Goal: Transaction & Acquisition: Purchase product/service

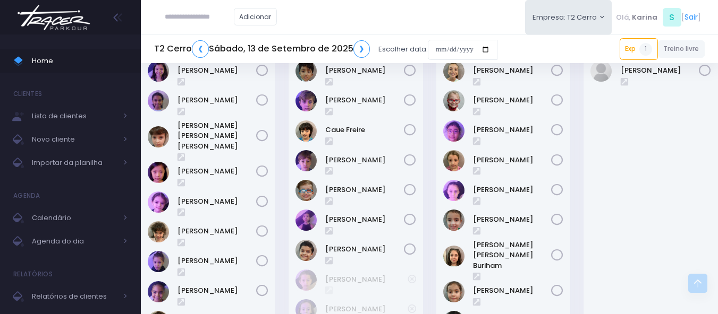
scroll to position [765, 0]
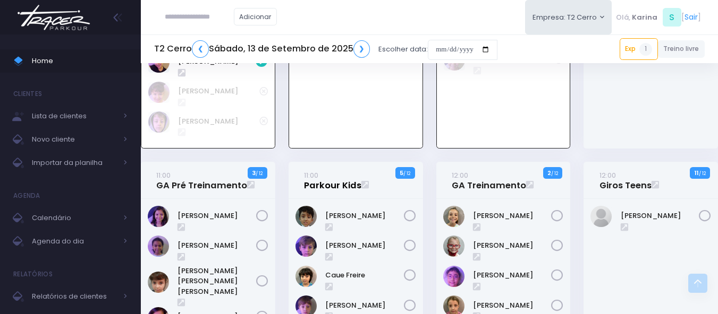
click at [320, 181] on link "11:00 Parkour Kids" at bounding box center [332, 180] width 57 height 21
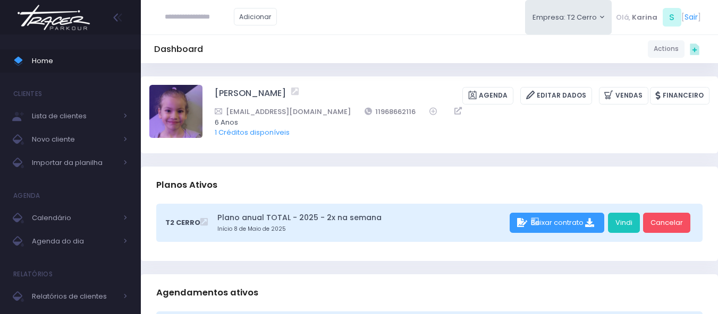
drag, startPoint x: 208, startPoint y: 92, endPoint x: 289, endPoint y: 92, distance: 80.7
click at [289, 92] on div "Cecilia Machado Agenda Editar Dados Vendas Financeiro" at bounding box center [429, 114] width 560 height 59
copy div "[PERSON_NAME]"
drag, startPoint x: 348, startPoint y: 60, endPoint x: 294, endPoint y: 50, distance: 55.1
click at [338, 58] on div "Dashboard Actions Choose Label: Customer Partner Suplier Member Staff Add new" at bounding box center [429, 49] width 577 height 29
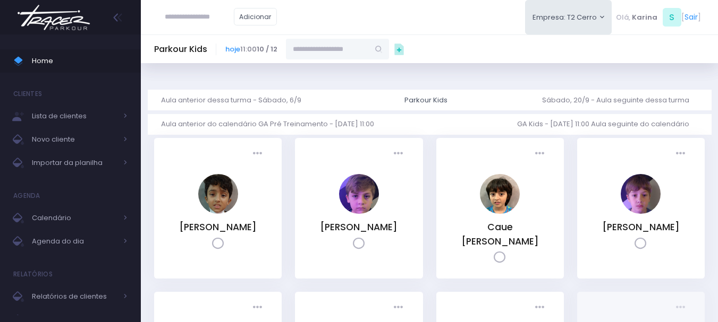
click at [350, 48] on input "text" at bounding box center [327, 49] width 83 height 20
paste input "**********"
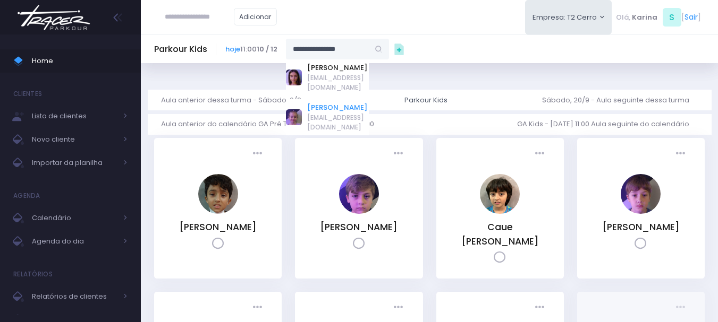
click at [337, 103] on link "[PERSON_NAME]" at bounding box center [338, 108] width 62 height 11
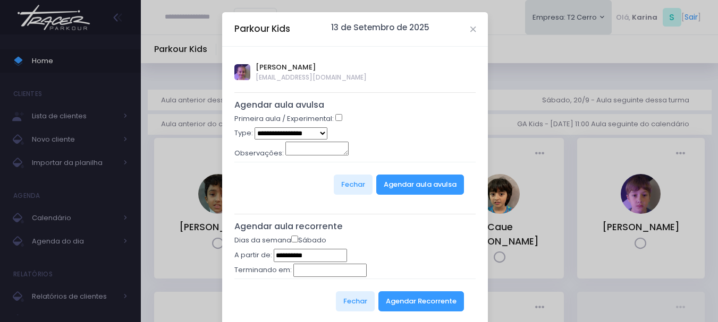
type input "**********"
click at [305, 133] on select "**********" at bounding box center [290, 133] width 73 height 12
select select "*"
click at [254, 127] on select "**********" at bounding box center [290, 133] width 73 height 12
click at [402, 138] on div "**********" at bounding box center [355, 134] width 242 height 14
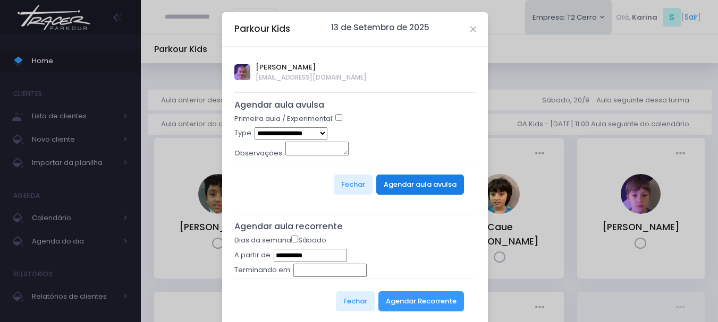
click at [416, 187] on button "Agendar aula avulsa" at bounding box center [420, 185] width 88 height 20
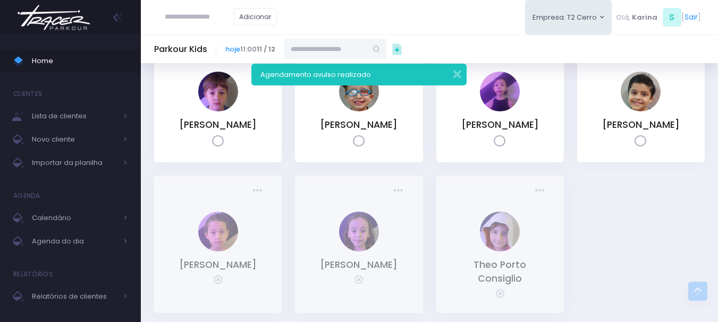
scroll to position [319, 0]
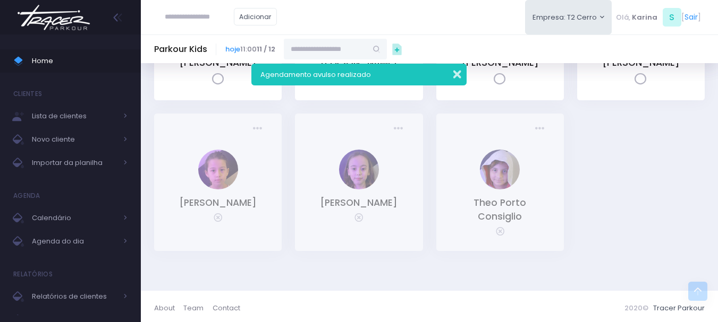
click at [457, 72] on button "button" at bounding box center [449, 73] width 21 height 12
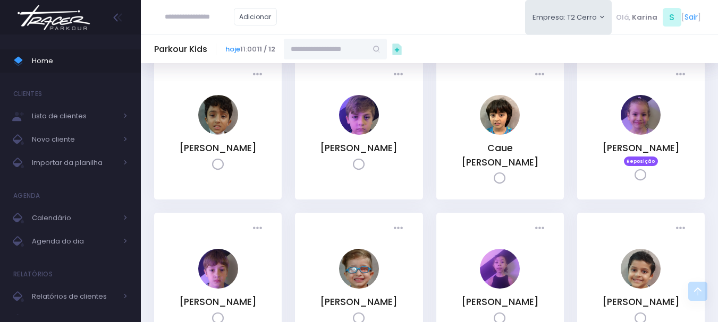
scroll to position [53, 0]
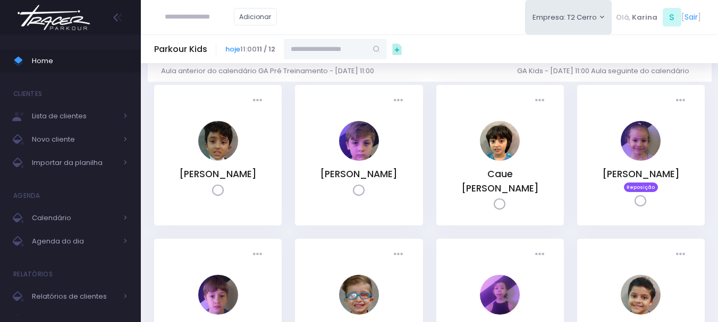
click at [57, 25] on img at bounding box center [53, 17] width 81 height 37
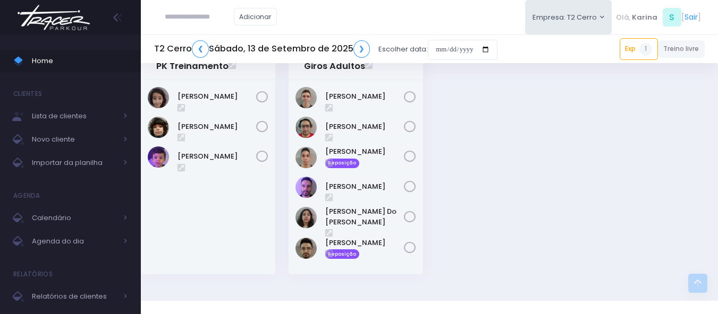
scroll to position [1627, 0]
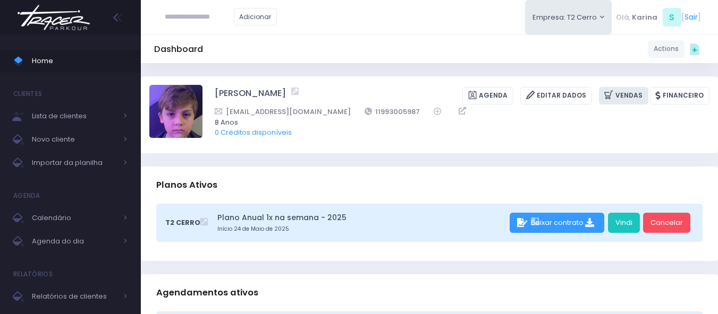
click at [615, 95] on icon at bounding box center [609, 95] width 11 height 12
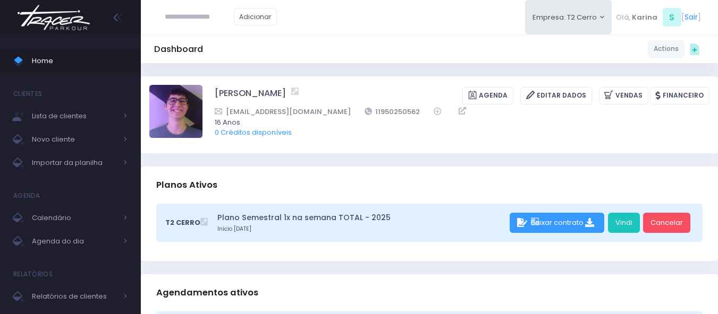
scroll to position [319, 0]
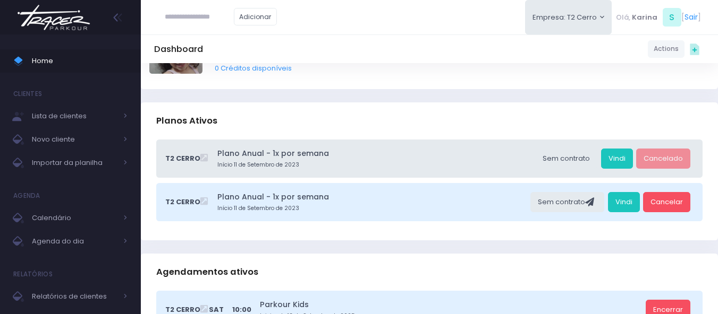
scroll to position [266, 0]
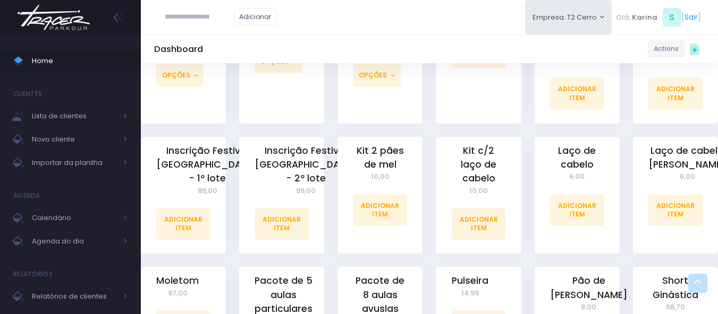
scroll to position [797, 0]
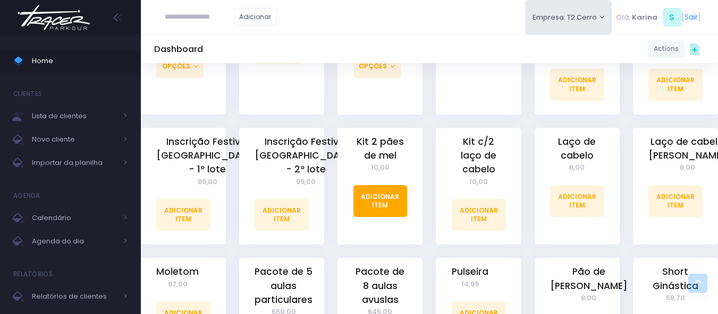
click at [384, 187] on link "Adicionar Item" at bounding box center [380, 201] width 54 height 32
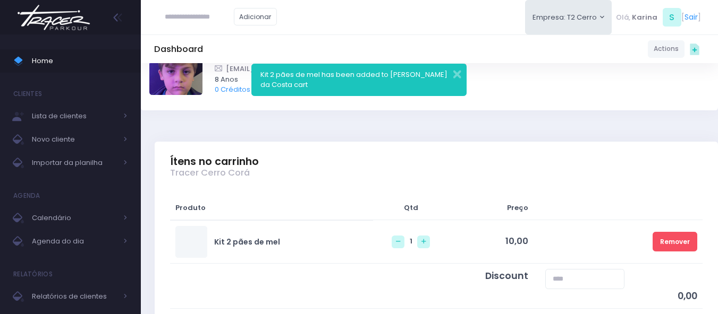
scroll to position [106, 0]
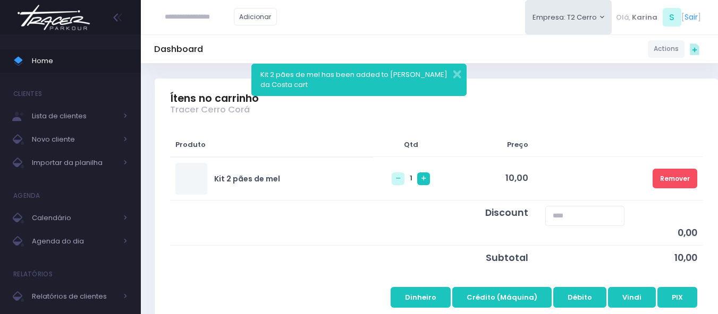
click at [417, 183] on link at bounding box center [423, 179] width 13 height 13
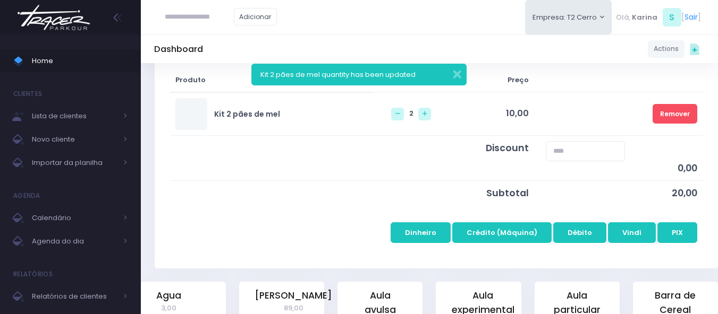
scroll to position [212, 0]
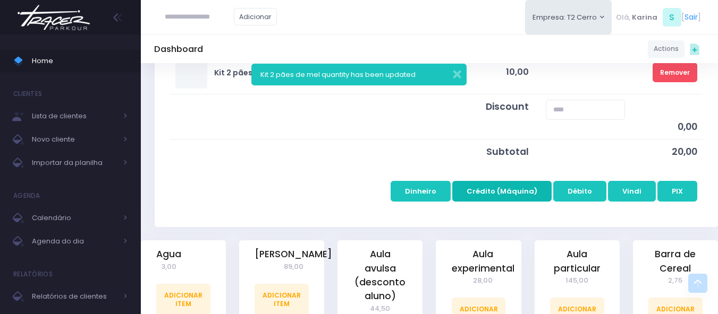
click at [502, 195] on button "Crédito (Máquina)" at bounding box center [501, 191] width 99 height 20
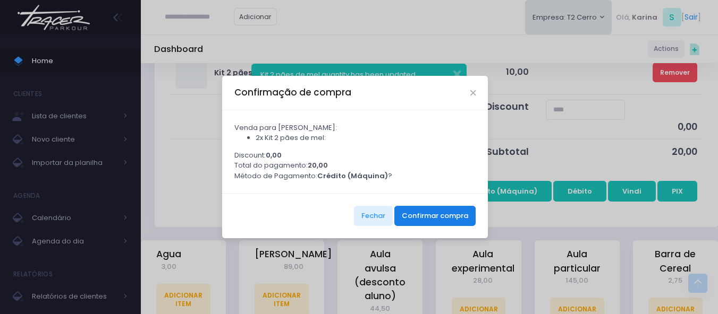
click at [437, 226] on button "Confirmar compra" at bounding box center [434, 216] width 81 height 20
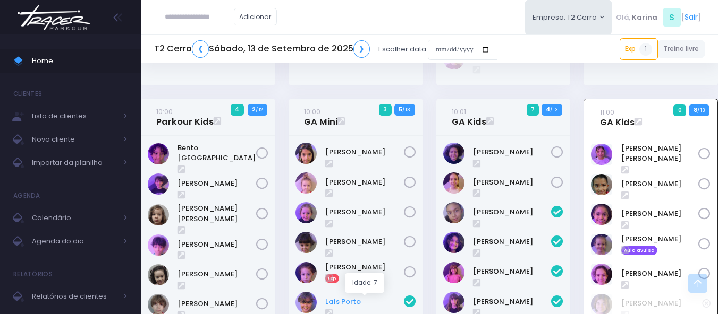
scroll to position [393, 0]
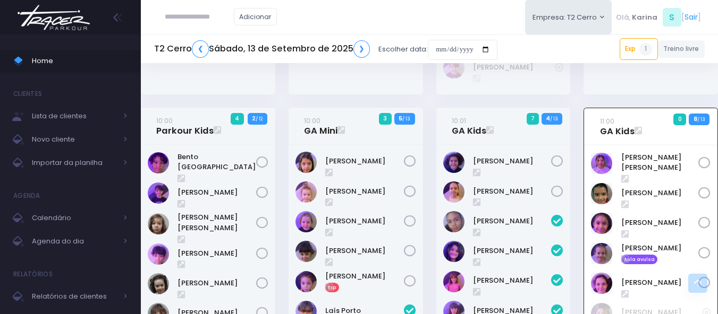
click at [54, 17] on img at bounding box center [53, 17] width 81 height 37
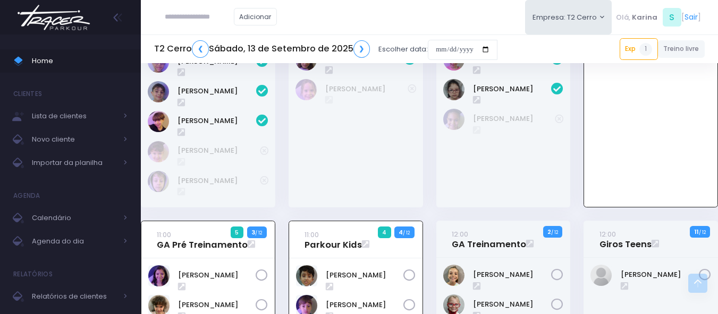
scroll to position [831, 0]
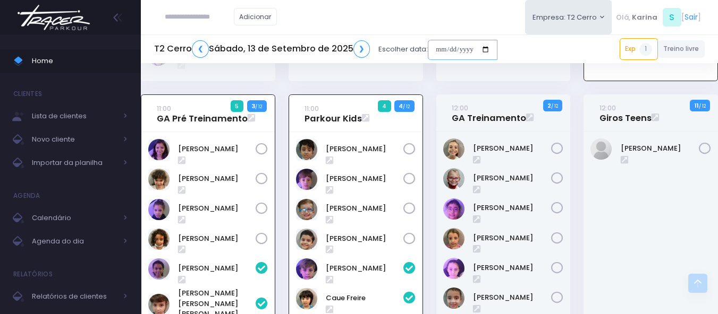
click at [447, 50] on input "date" at bounding box center [463, 50] width 70 height 20
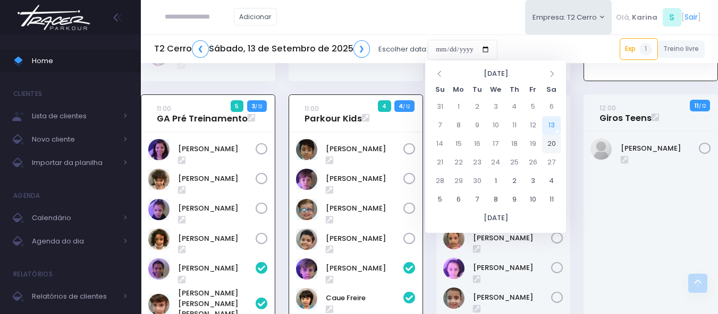
click at [551, 143] on td "20" at bounding box center [551, 144] width 19 height 19
type input "**********"
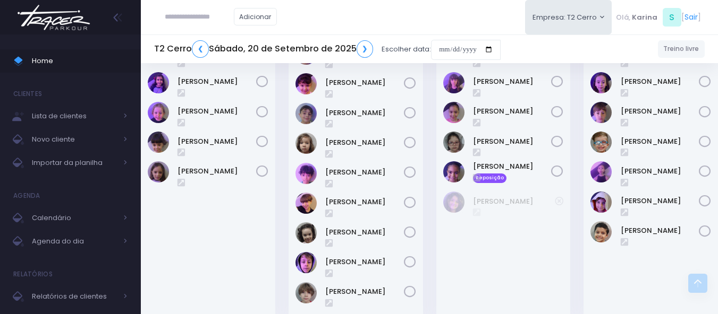
scroll to position [478, 0]
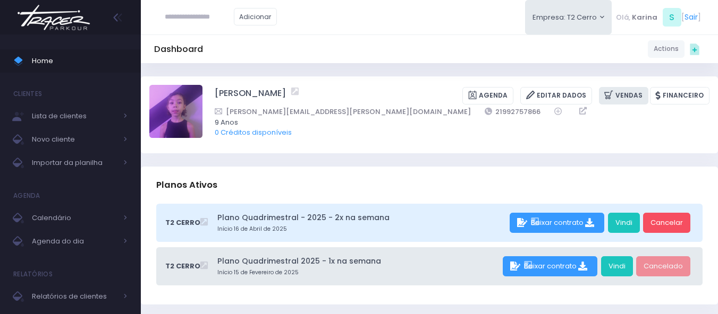
click at [632, 91] on link "Vendas" at bounding box center [623, 96] width 49 height 18
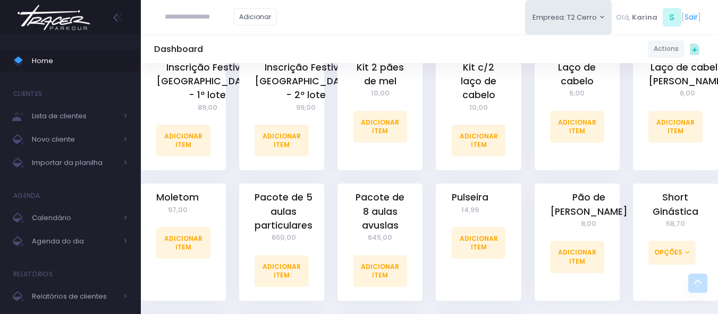
scroll to position [1027, 0]
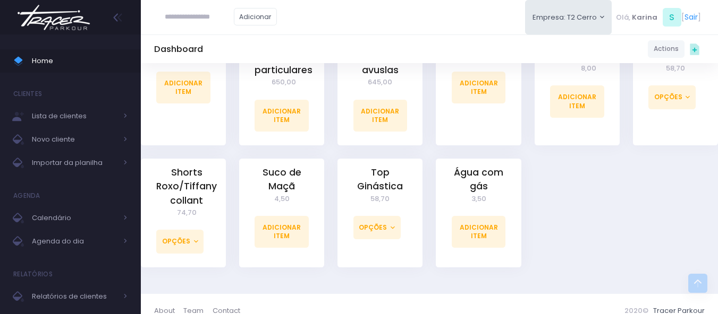
click at [491, 235] on div "Água com gás 3,50 Adicionar Item" at bounding box center [477, 213] width 85 height 108
click at [489, 223] on link "Adicionar Item" at bounding box center [478, 232] width 54 height 32
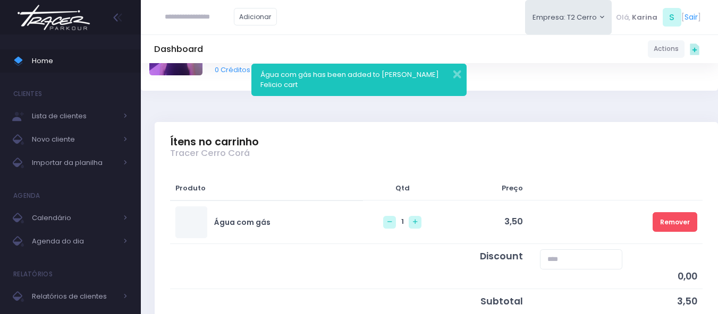
scroll to position [212, 0]
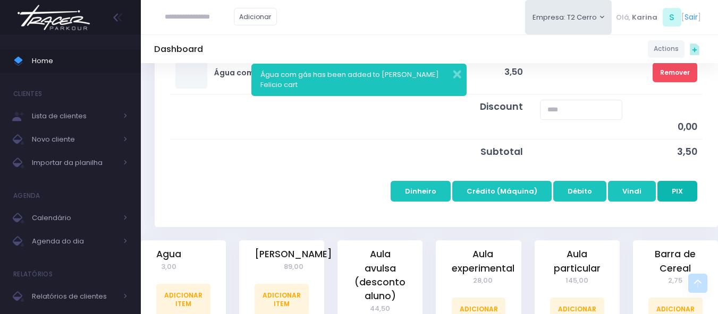
click at [674, 189] on button "PIX" at bounding box center [677, 191] width 40 height 20
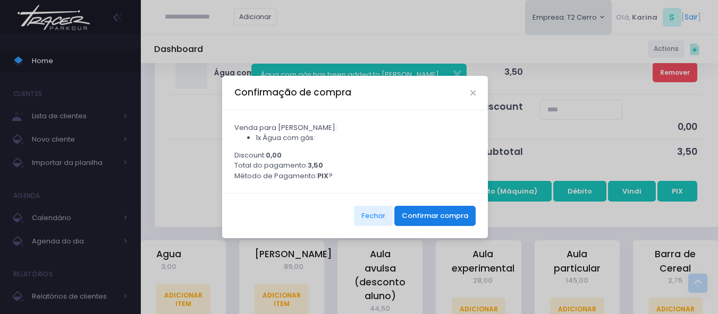
click at [430, 213] on button "Confirmar compra" at bounding box center [434, 216] width 81 height 20
